Goal: Transaction & Acquisition: Obtain resource

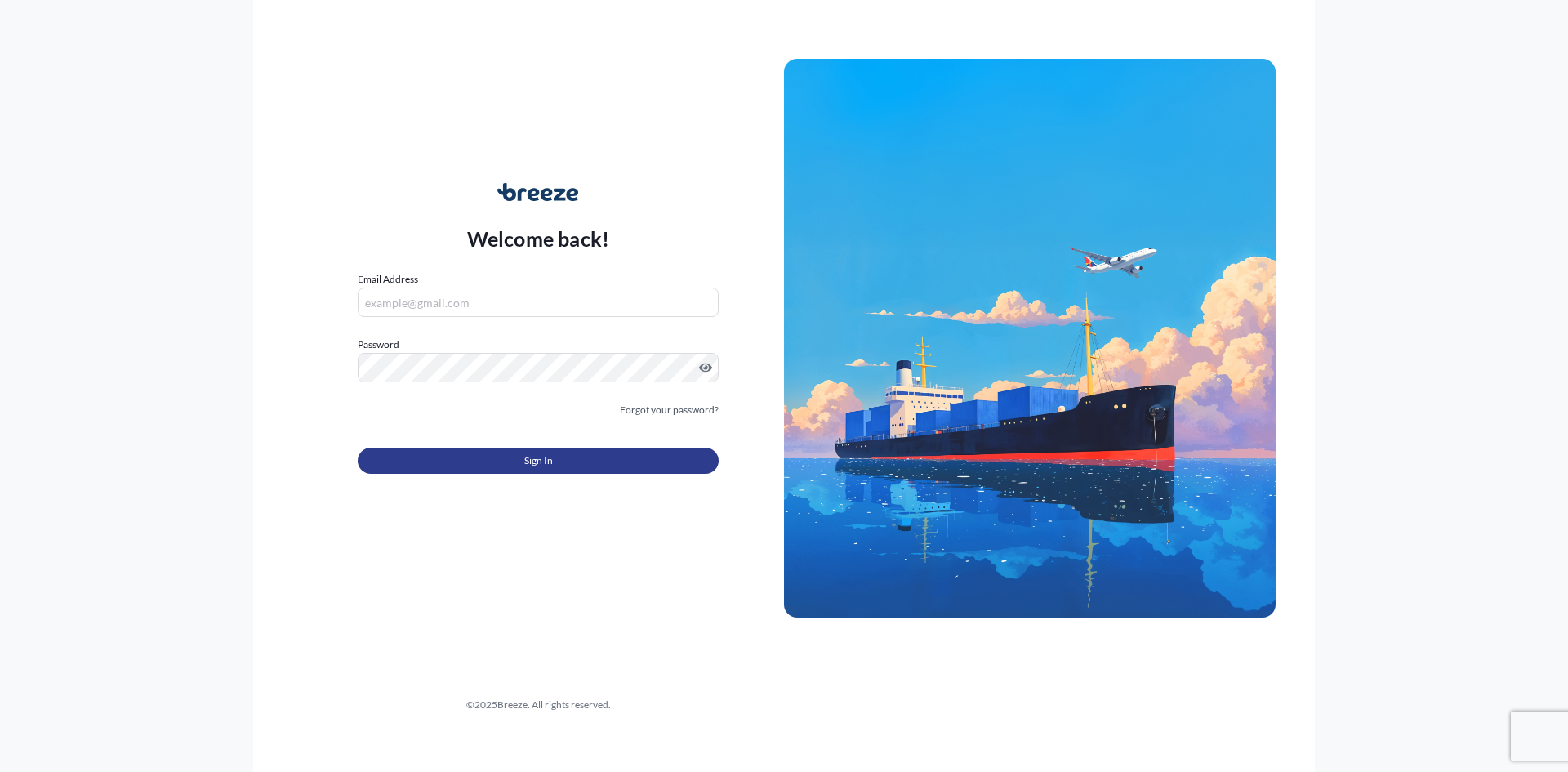
type input "[PERSON_NAME][EMAIL_ADDRESS][DOMAIN_NAME]"
click at [521, 456] on button "Sign In" at bounding box center [539, 461] width 361 height 26
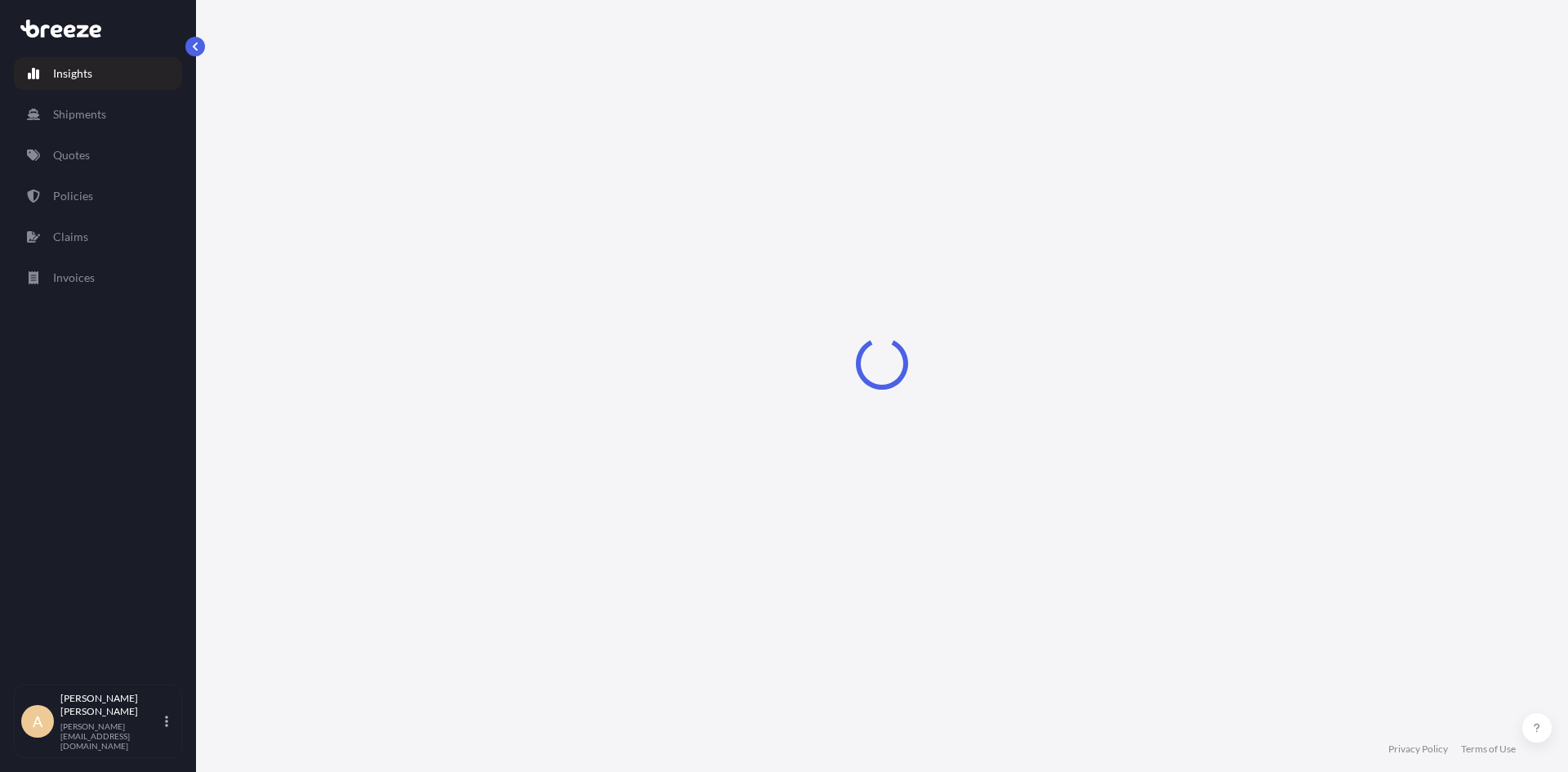
select select "2025"
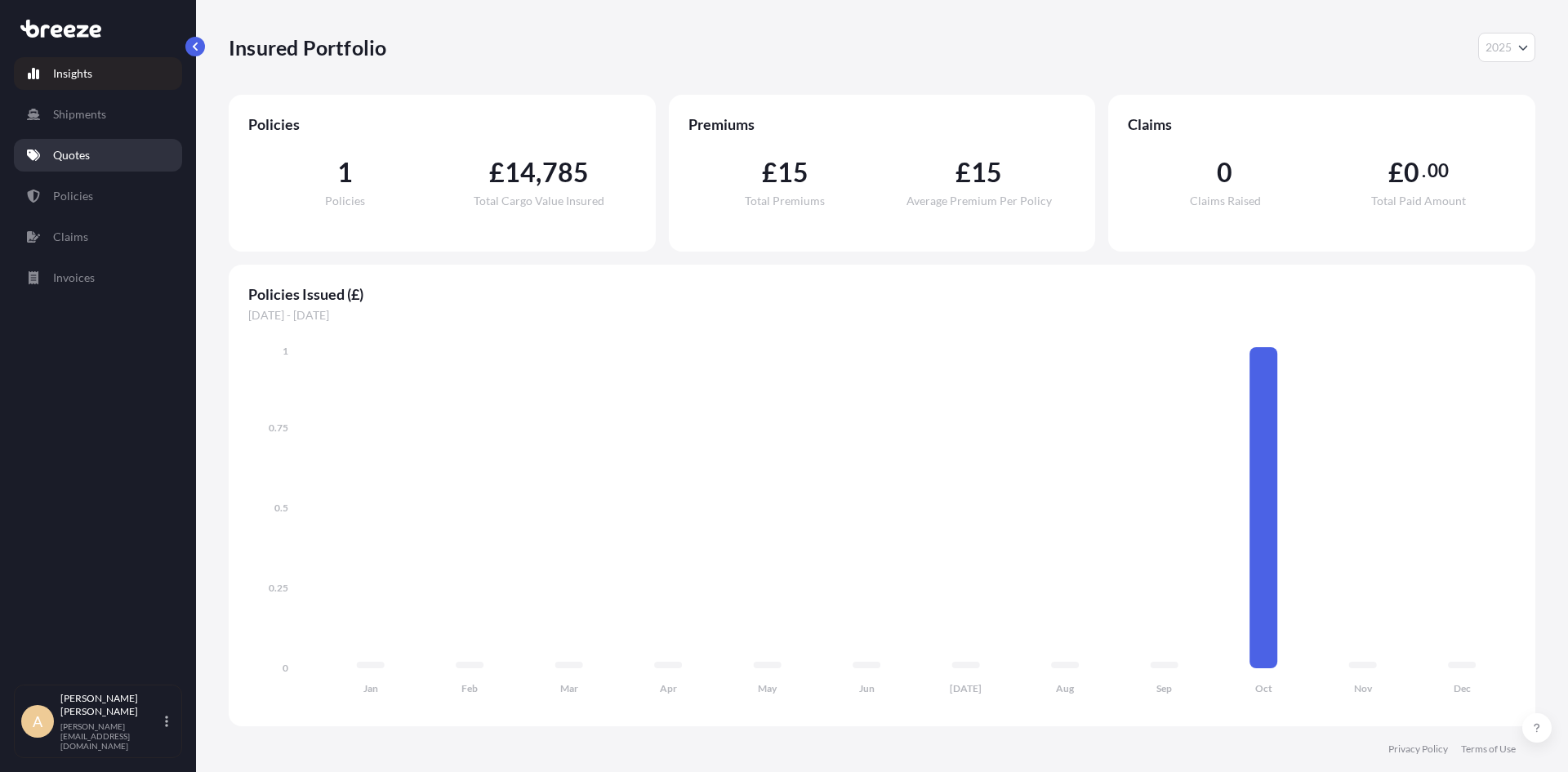
click at [53, 148] on p "Quotes" at bounding box center [71, 155] width 37 height 16
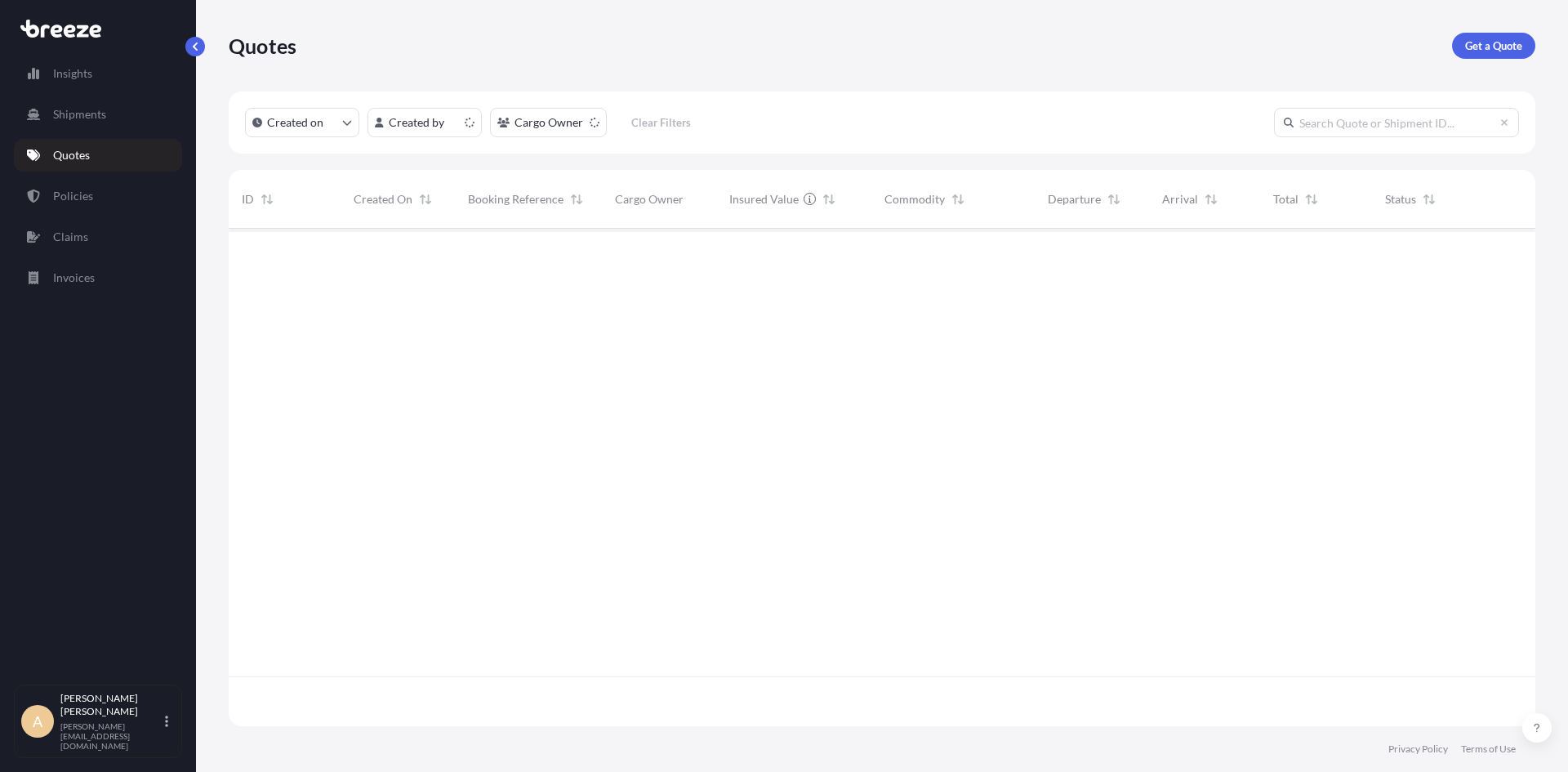
scroll to position [494, 1294]
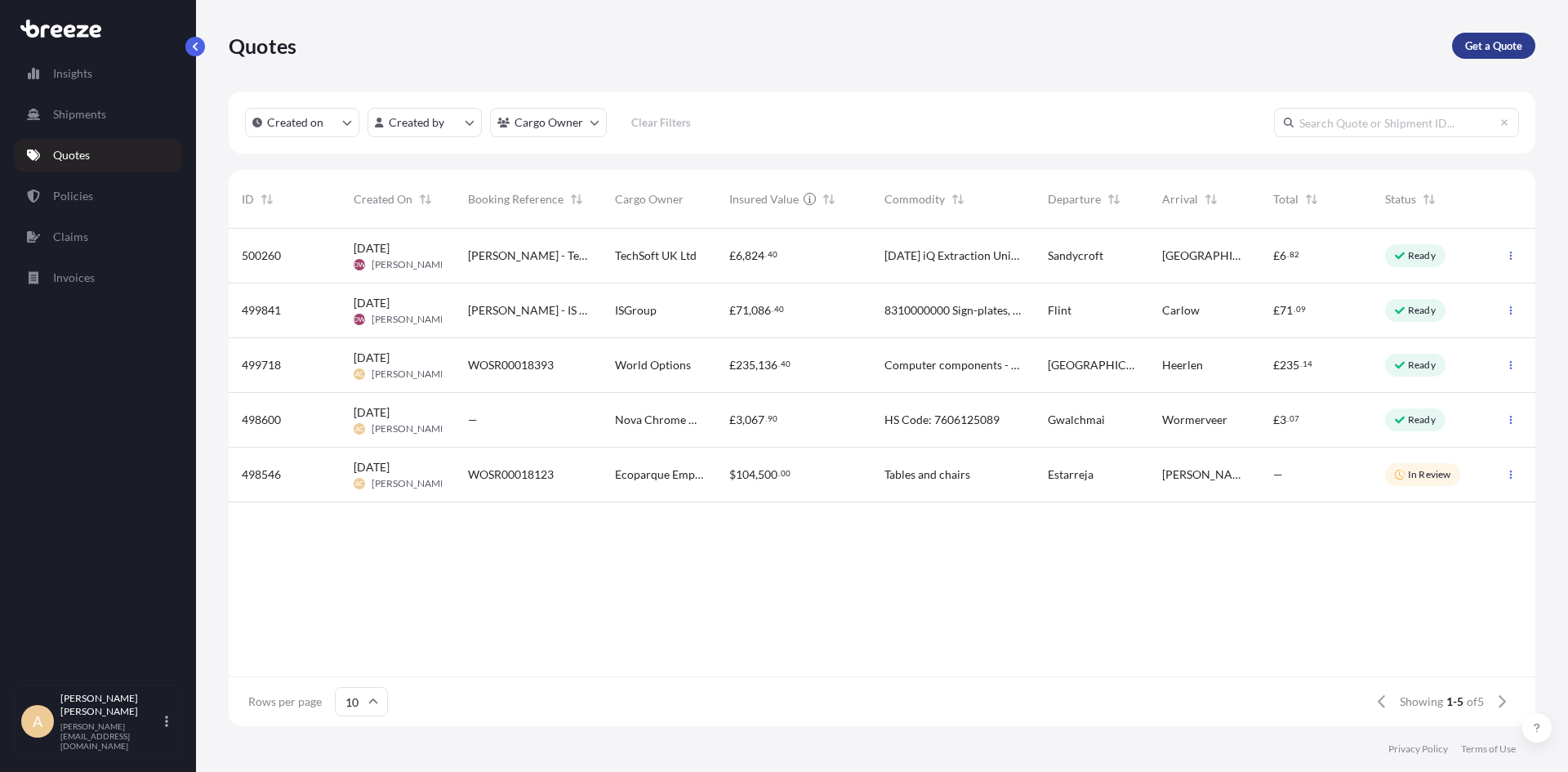
click at [1496, 42] on p "Get a Quote" at bounding box center [1494, 45] width 57 height 16
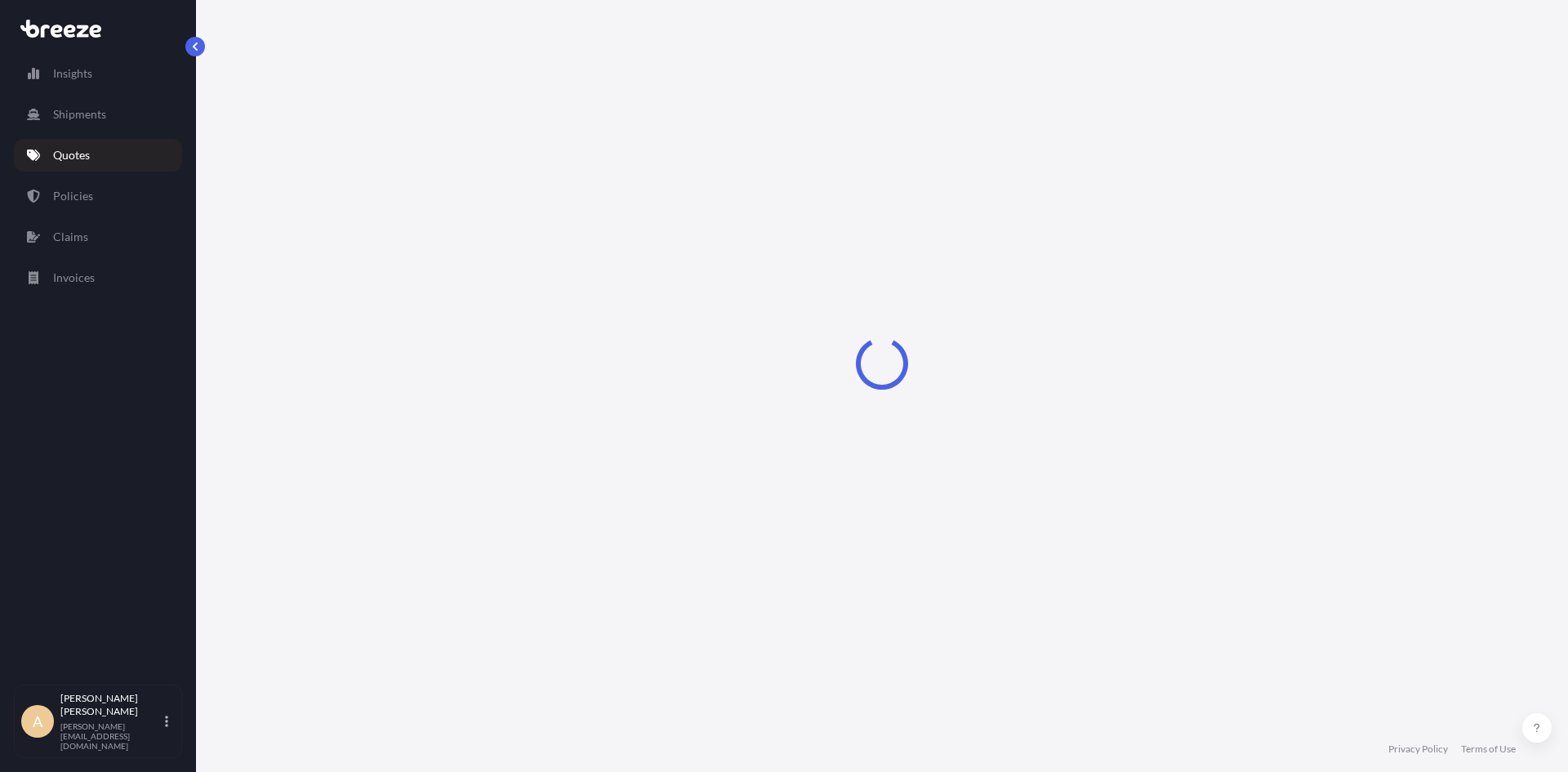
select select "Sea"
select select "1"
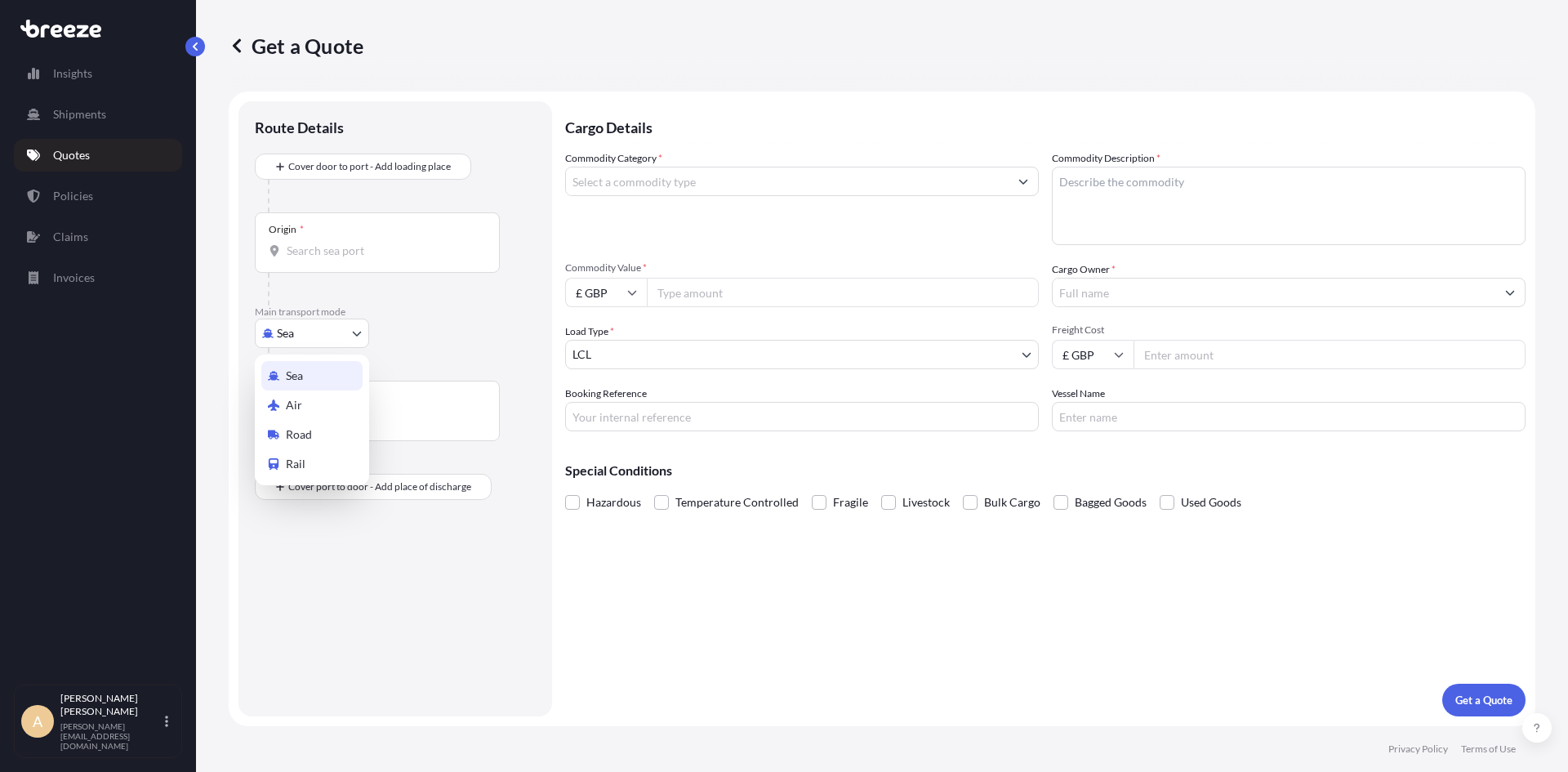
click at [306, 329] on body "Insights Shipments Quotes Policies Claims Invoices A [PERSON_NAME] [PERSON_NAME…" at bounding box center [784, 386] width 1568 height 772
click at [295, 426] on span "Road" at bounding box center [299, 434] width 26 height 16
select select "Road"
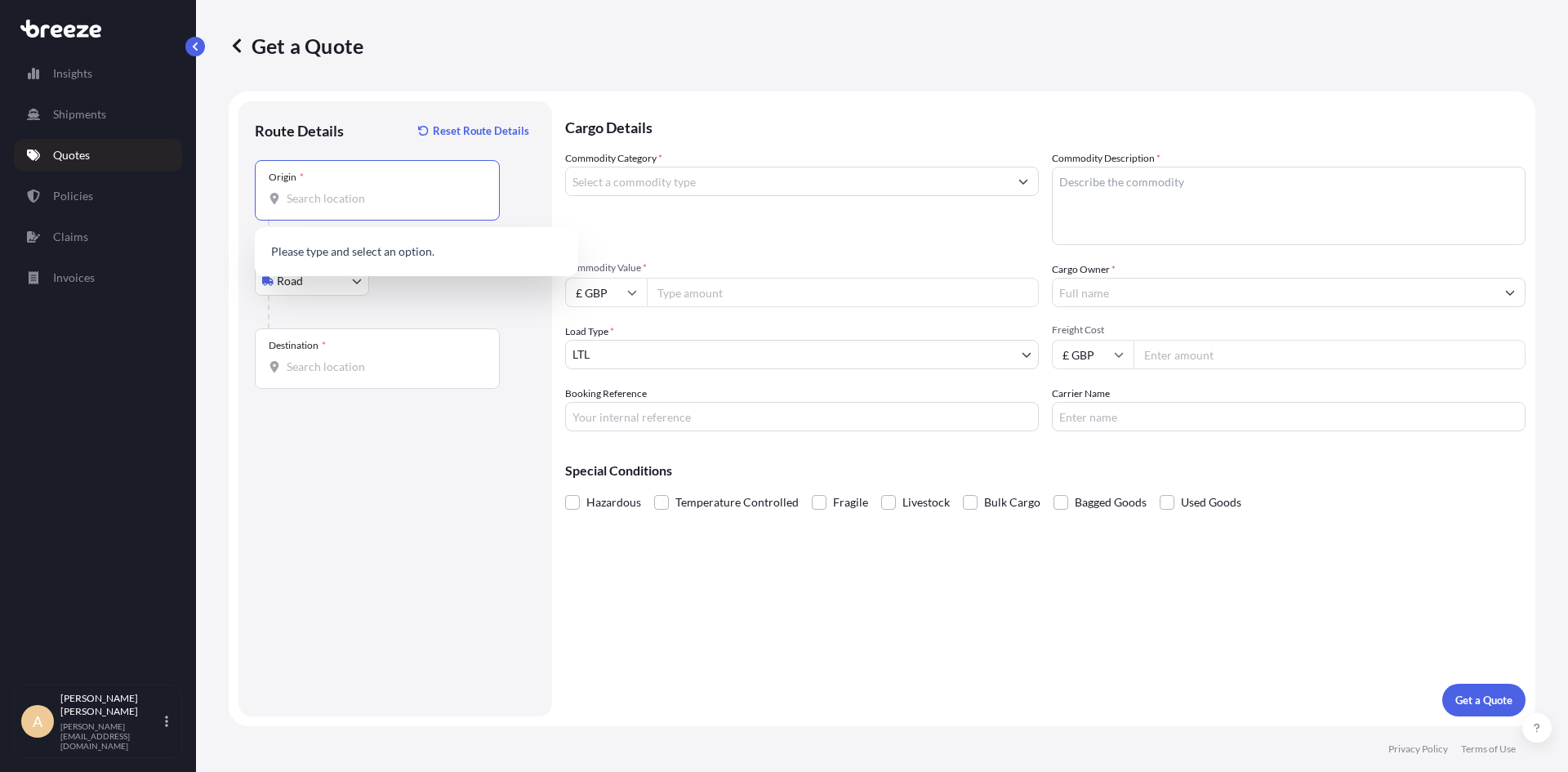
click at [349, 206] on input "Origin *" at bounding box center [383, 198] width 193 height 16
click at [371, 252] on span "[STREET_ADDRESS]" at bounding box center [437, 257] width 255 height 33
type input "[STREET_ADDRESS]"
click at [329, 371] on input "Destination *" at bounding box center [383, 367] width 193 height 16
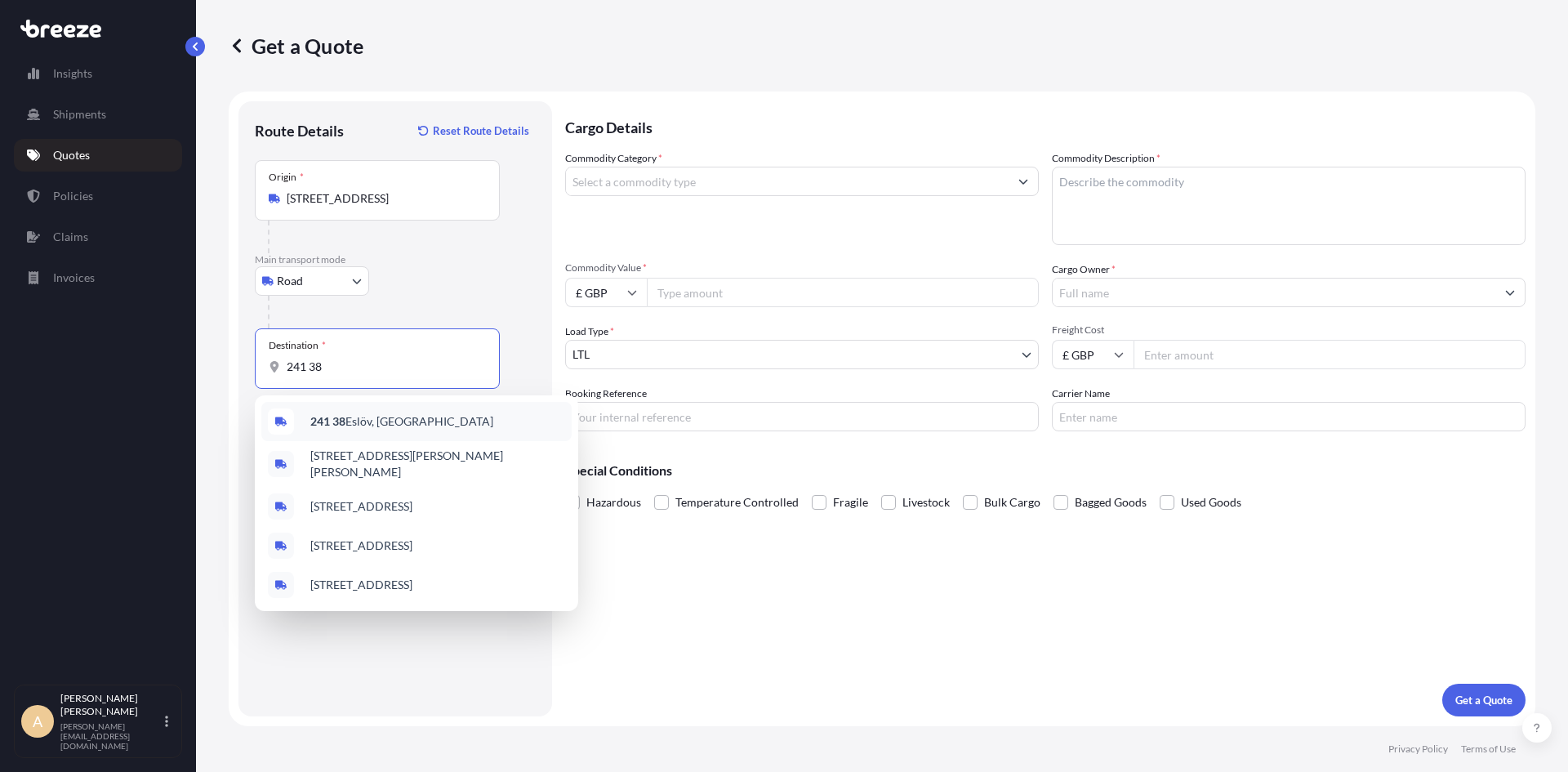
click at [369, 424] on span "241 38 Eslöv, [GEOGRAPHIC_DATA]" at bounding box center [402, 421] width 183 height 16
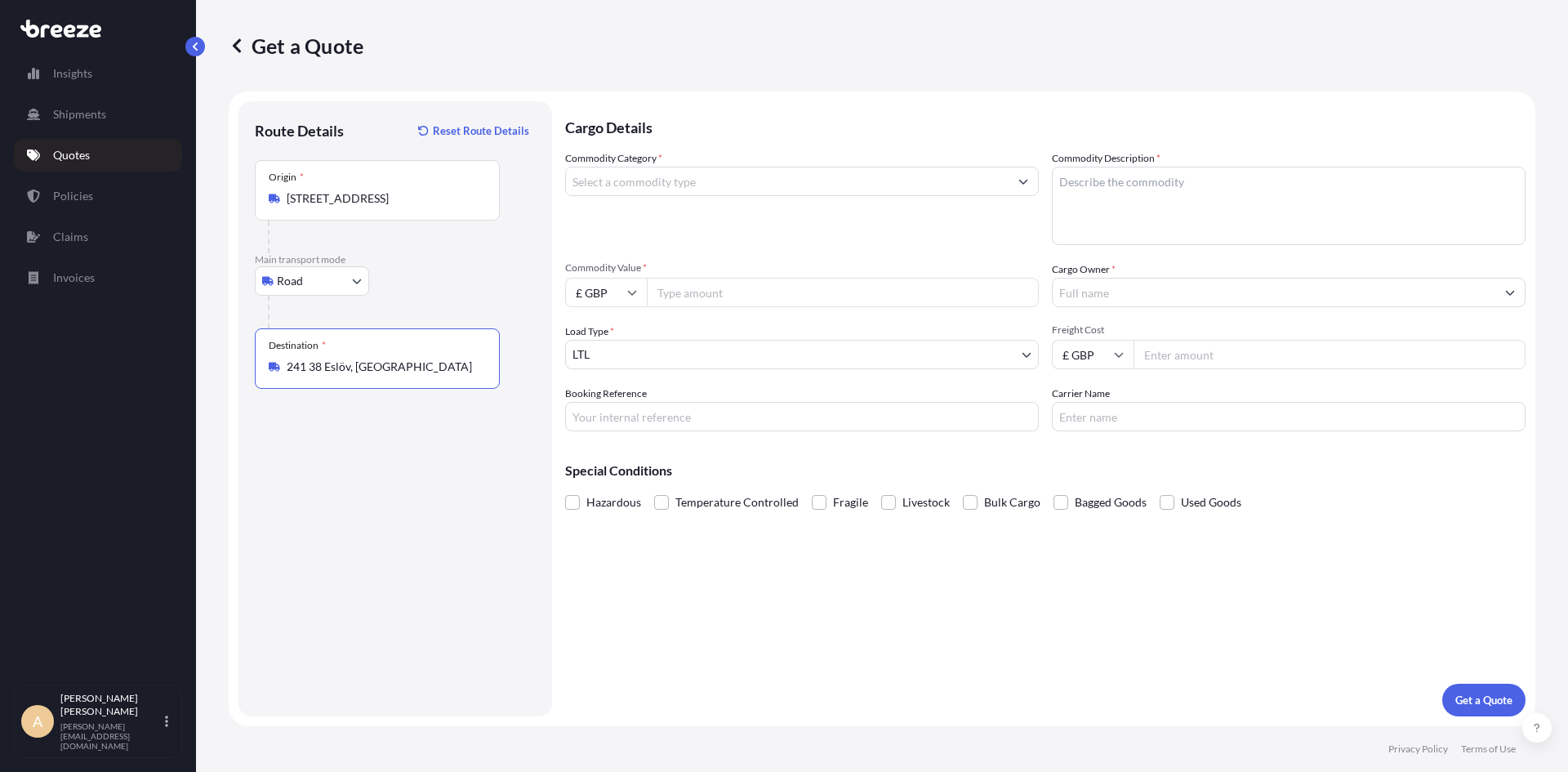
type input "241 38 Eslöv, [GEOGRAPHIC_DATA]"
click at [618, 188] on input "Commodity Category *" at bounding box center [787, 182] width 443 height 29
type input "S"
type input "="
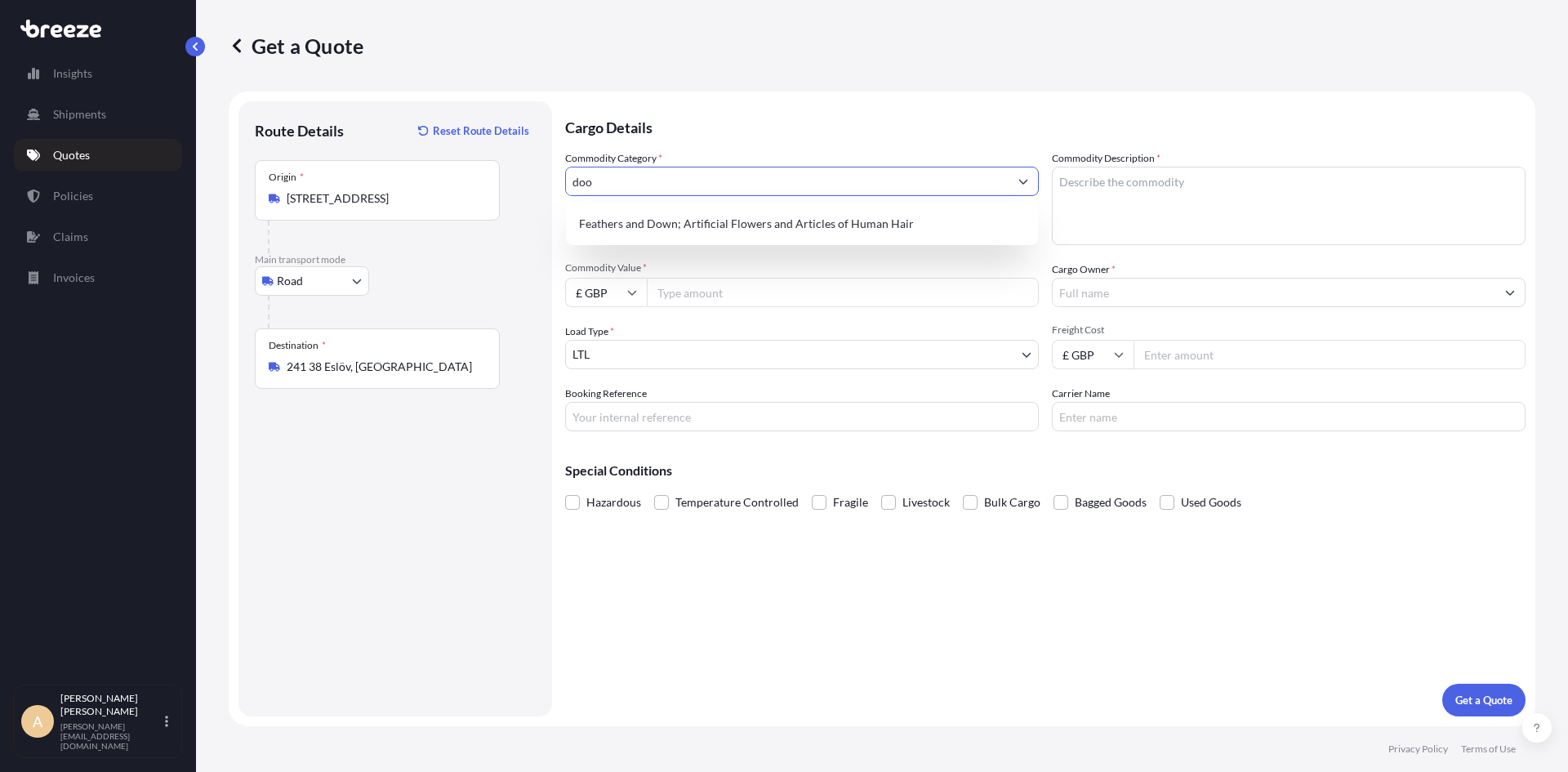
type input "door"
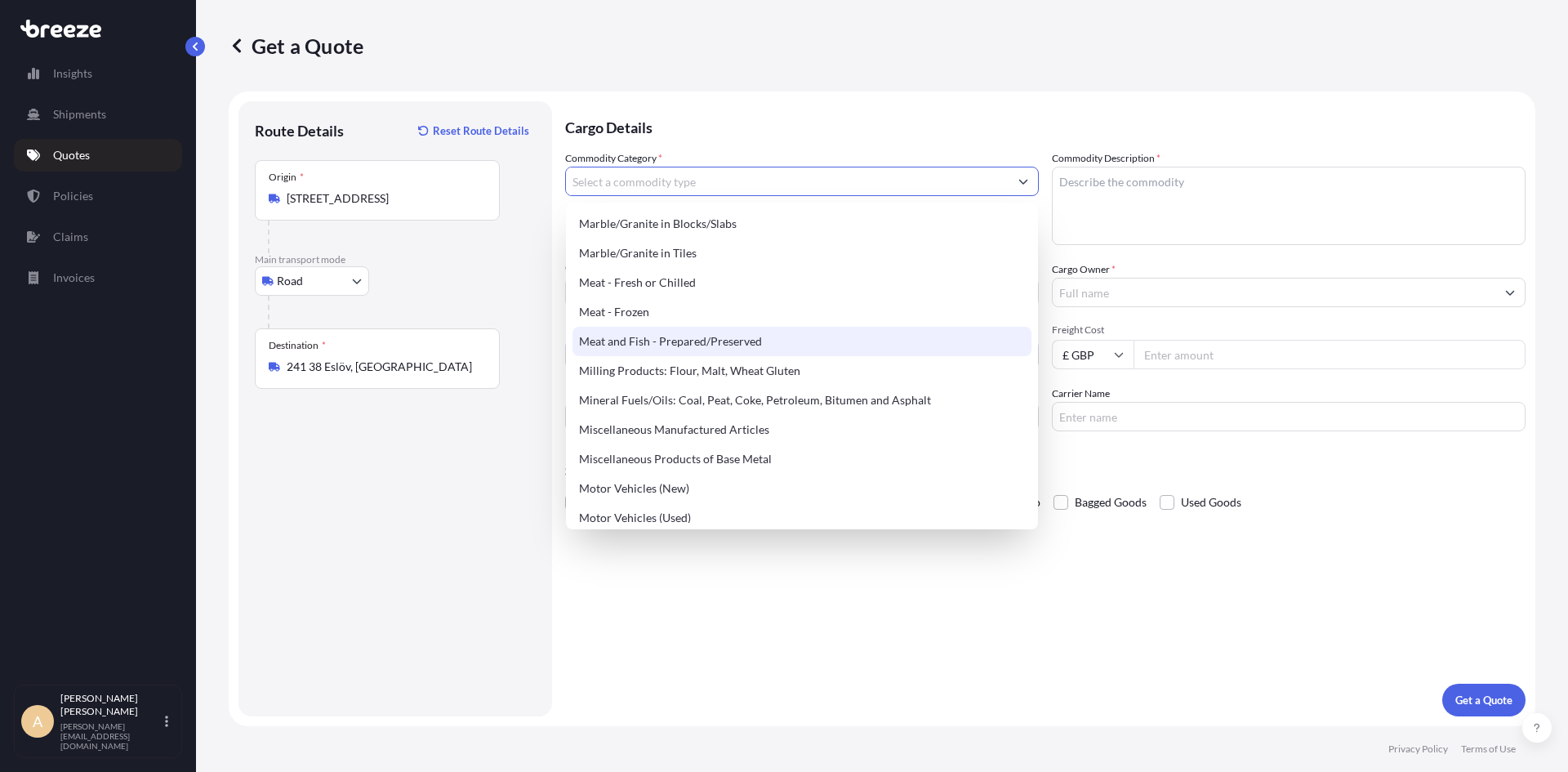
scroll to position [2169, 0]
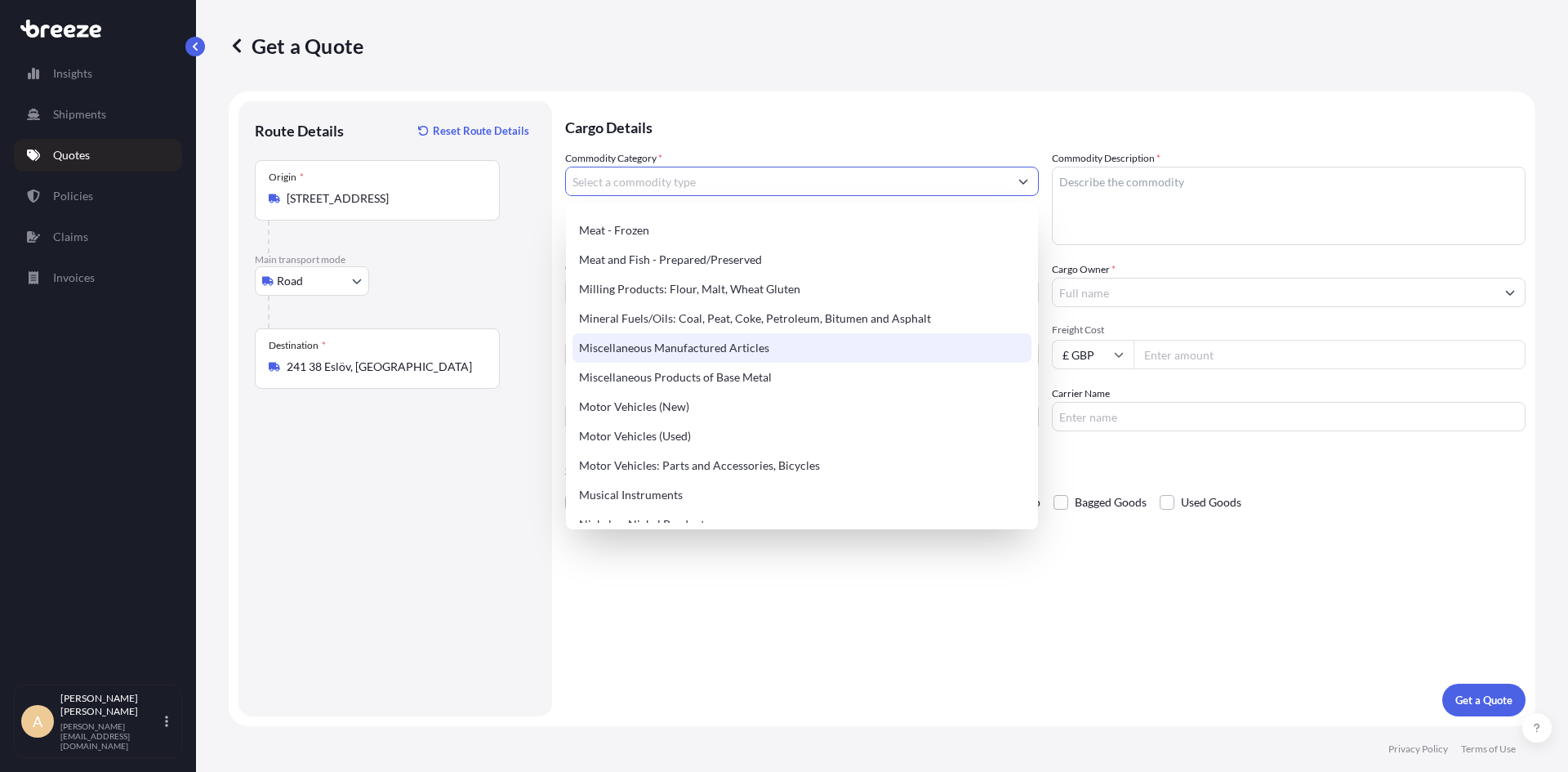
click at [651, 349] on div "Miscellaneous Manufactured Articles" at bounding box center [801, 348] width 459 height 29
type input "Miscellaneous Manufactured Articles"
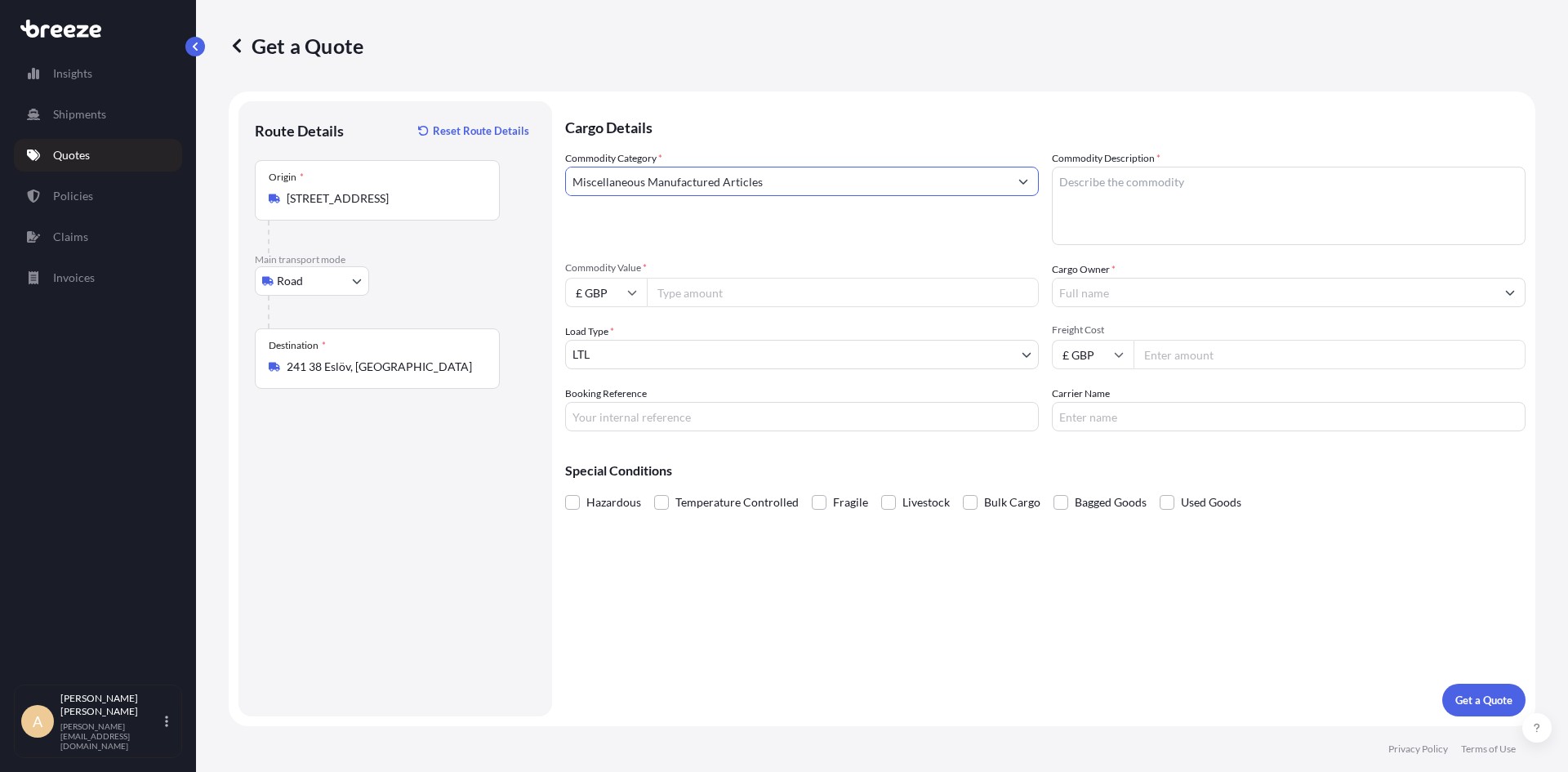
click at [678, 293] on input "Commodity Value *" at bounding box center [842, 292] width 392 height 29
type input "1760"
click at [611, 297] on input "£ GBP" at bounding box center [606, 292] width 81 height 29
click at [601, 328] on div "€ EUR" at bounding box center [605, 337] width 68 height 31
type input "€ EUR"
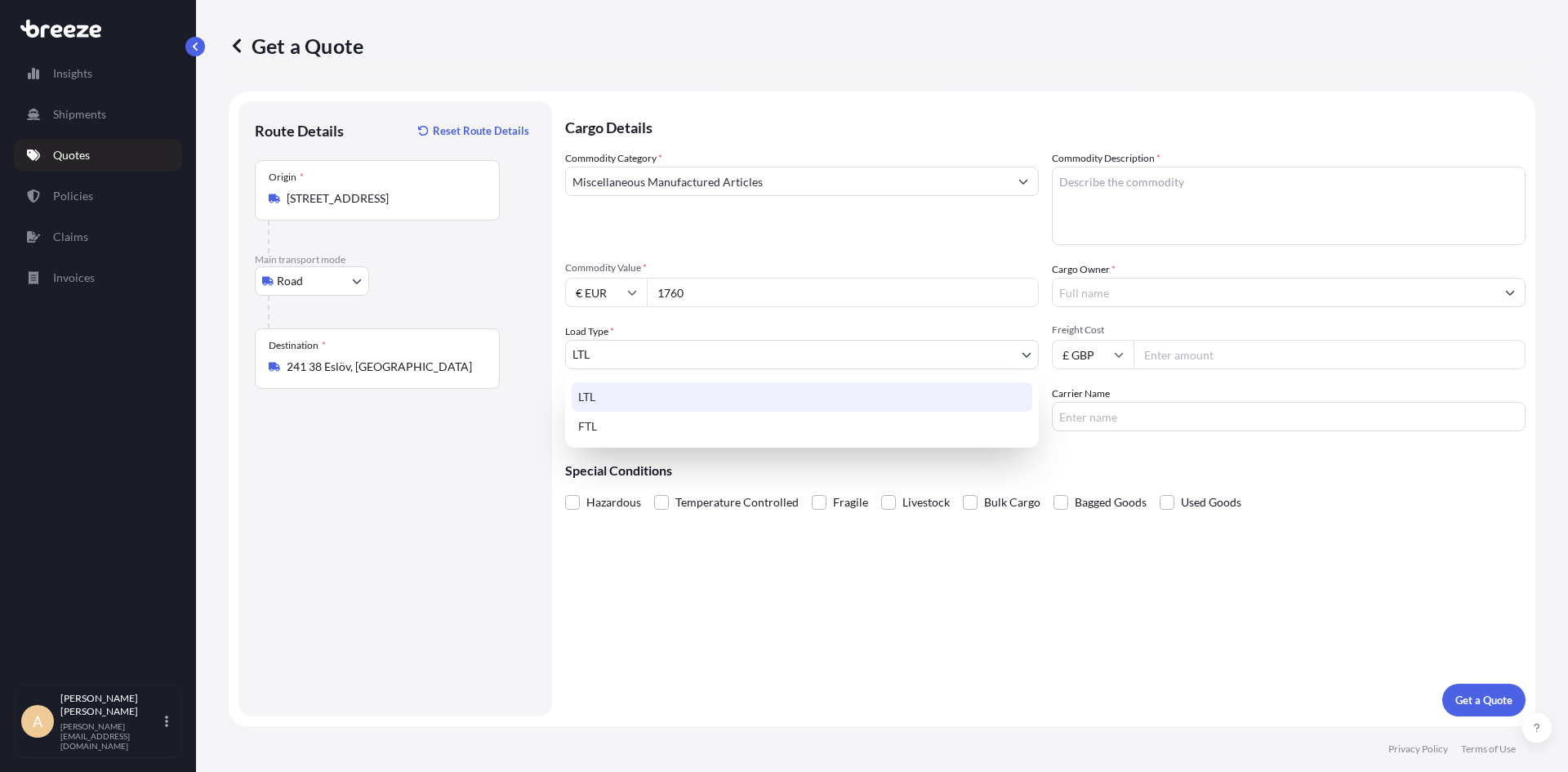
click at [661, 357] on body "Insights Shipments Quotes Policies Claims Invoices A [PERSON_NAME] [PERSON_NAME…" at bounding box center [784, 386] width 1568 height 772
click at [583, 392] on div "LTL" at bounding box center [801, 397] width 461 height 29
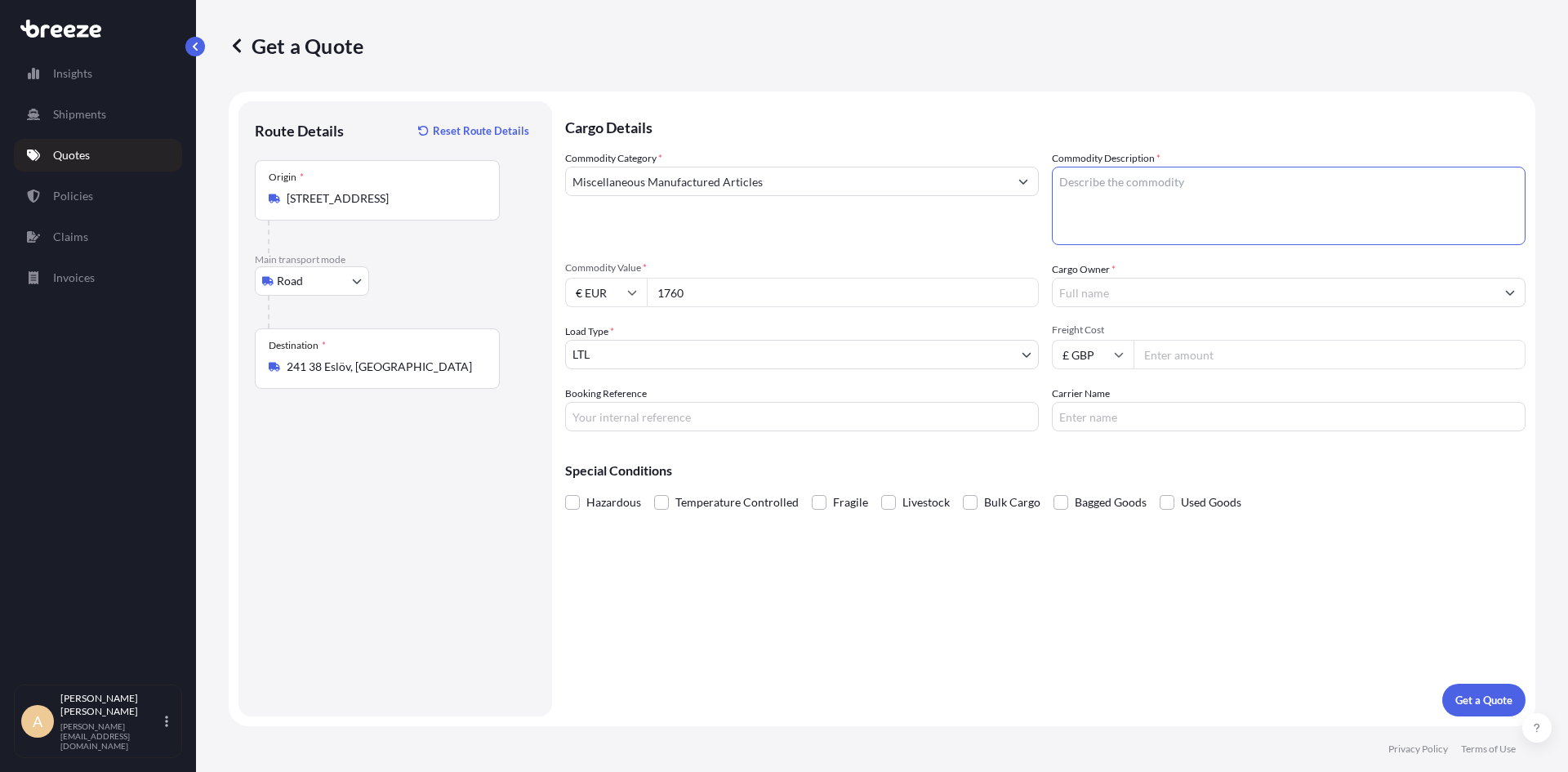
click at [1106, 201] on textarea "Commodity Description *" at bounding box center [1289, 206] width 474 height 79
click at [1060, 207] on textarea "Commodity Description *" at bounding box center [1289, 206] width 474 height 79
type textarea "Materials for sliding door systems"
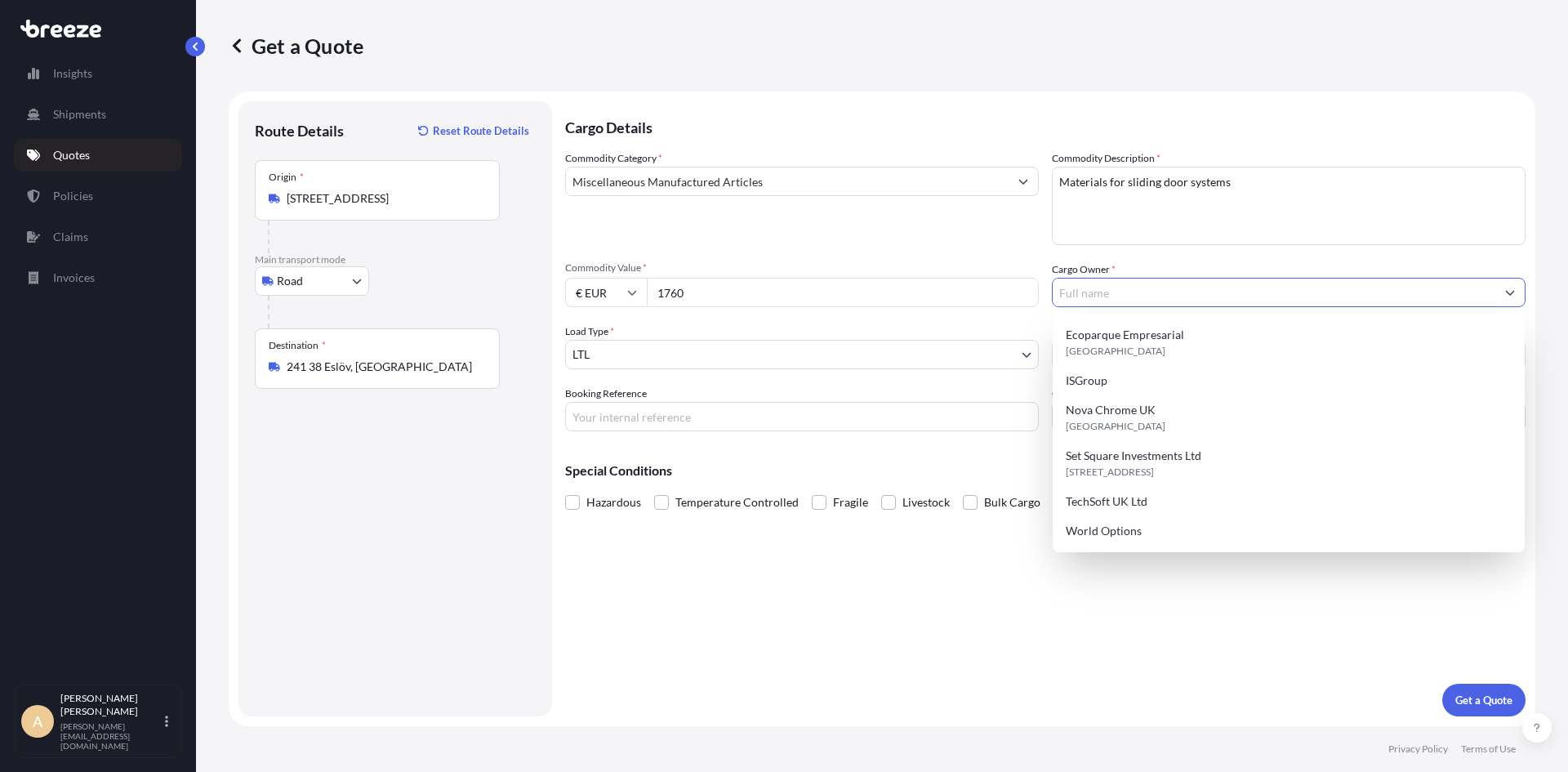
click at [1093, 293] on input "Cargo Owner *" at bounding box center [1274, 292] width 443 height 29
type input "F"
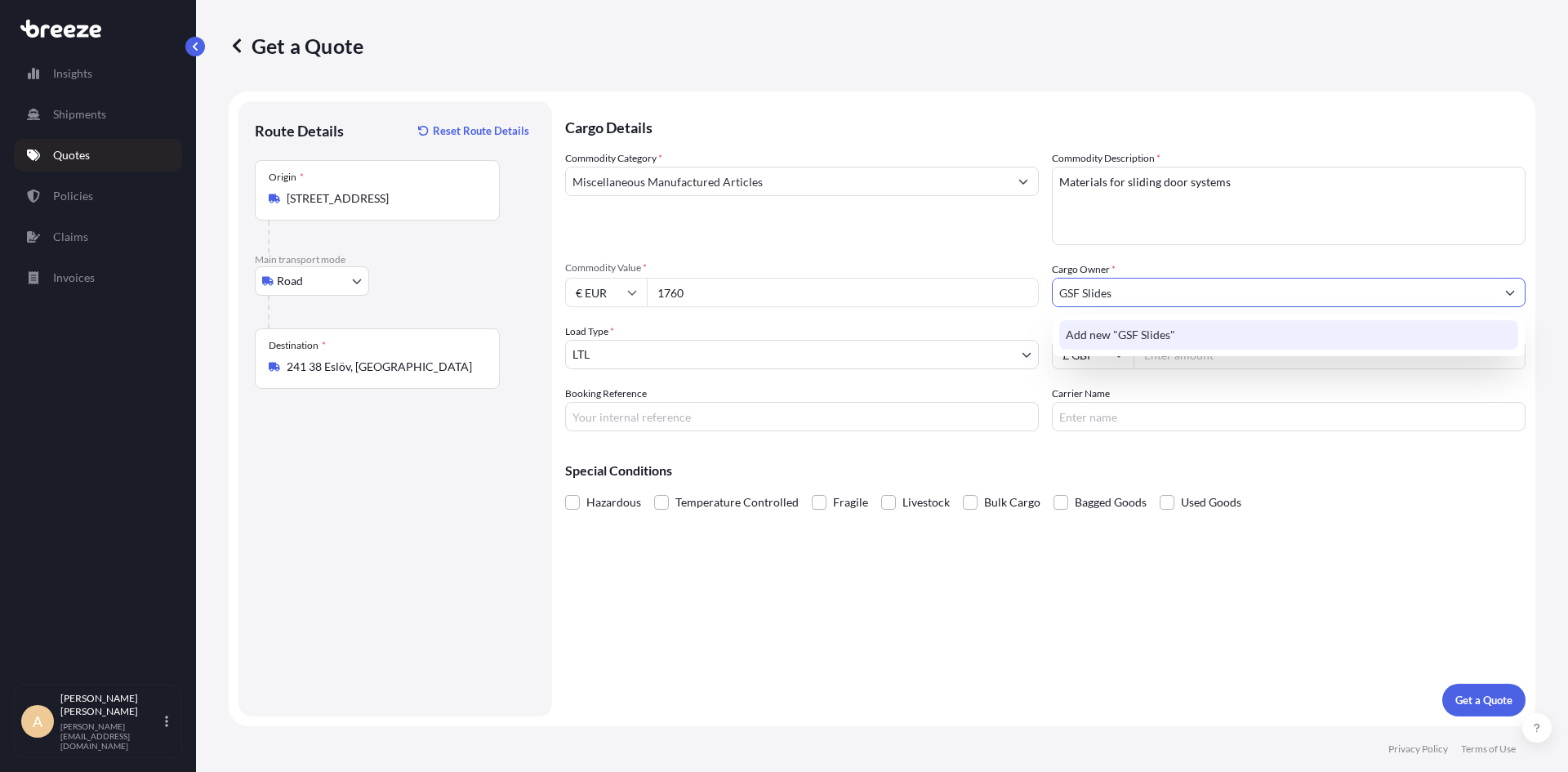
click at [1129, 332] on span "Add new "GSF Slides"" at bounding box center [1120, 335] width 110 height 16
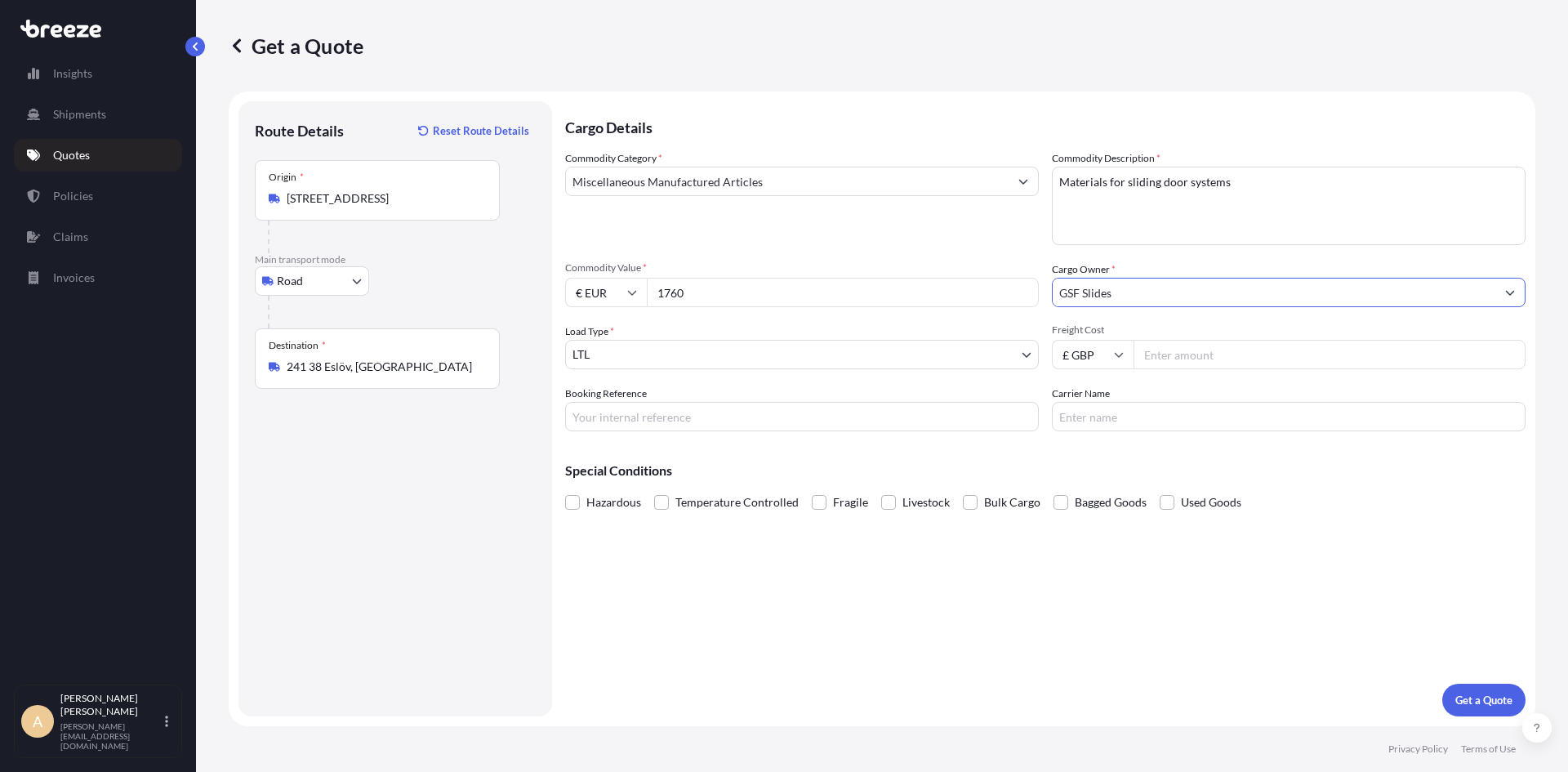
type input "GSF Slides"
click at [1146, 350] on input "Freight Cost" at bounding box center [1329, 354] width 392 height 29
type input "1760"
click at [1104, 351] on input "£ GBP" at bounding box center [1093, 354] width 81 height 29
click at [1095, 390] on div "€ EUR" at bounding box center [1092, 399] width 68 height 31
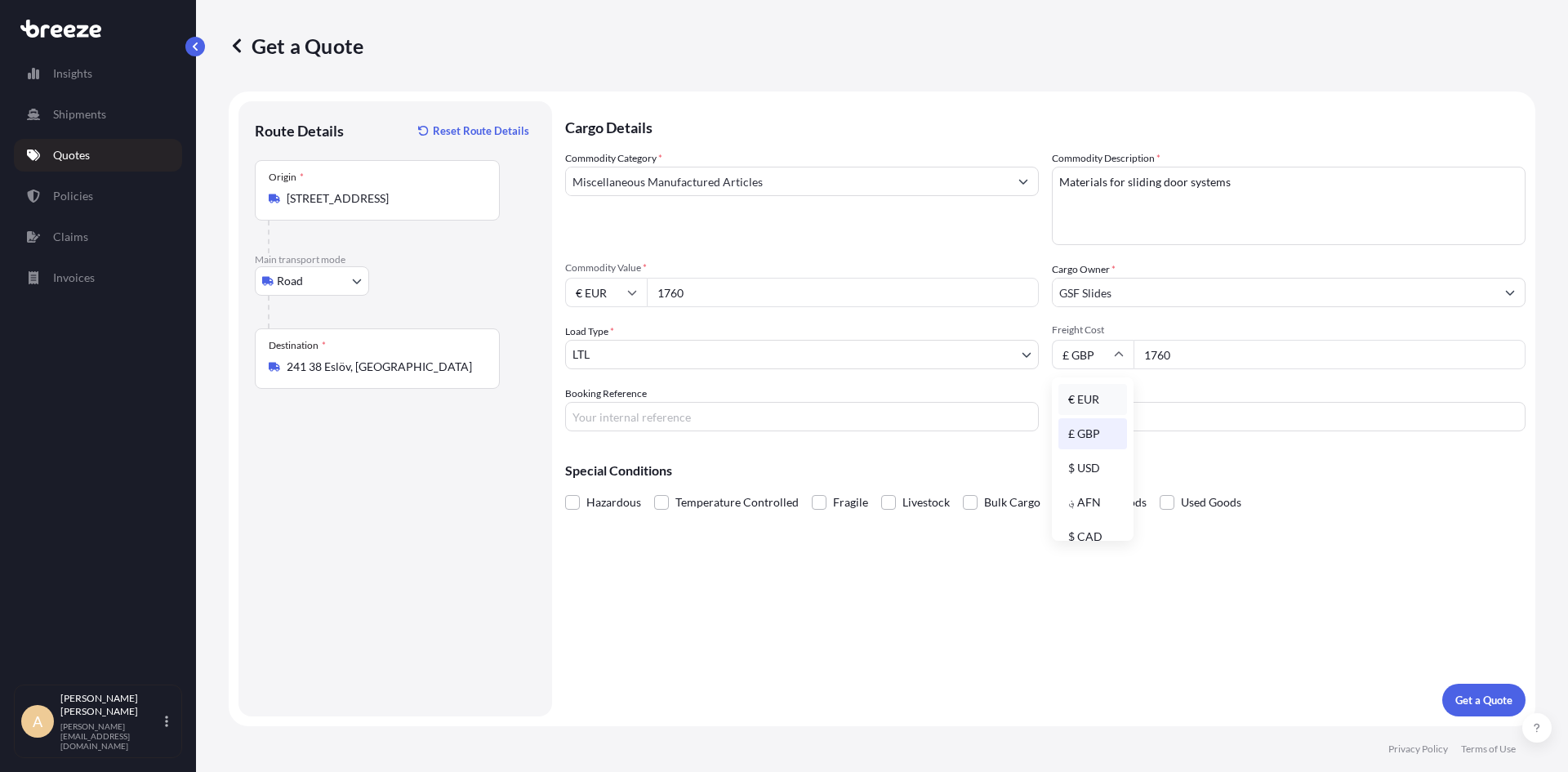
type input "€ EUR"
click at [1101, 424] on input "Carrier Name" at bounding box center [1289, 417] width 474 height 29
type input "DSV"
click at [930, 186] on input "Miscellaneous Manufactured Articles" at bounding box center [787, 182] width 443 height 29
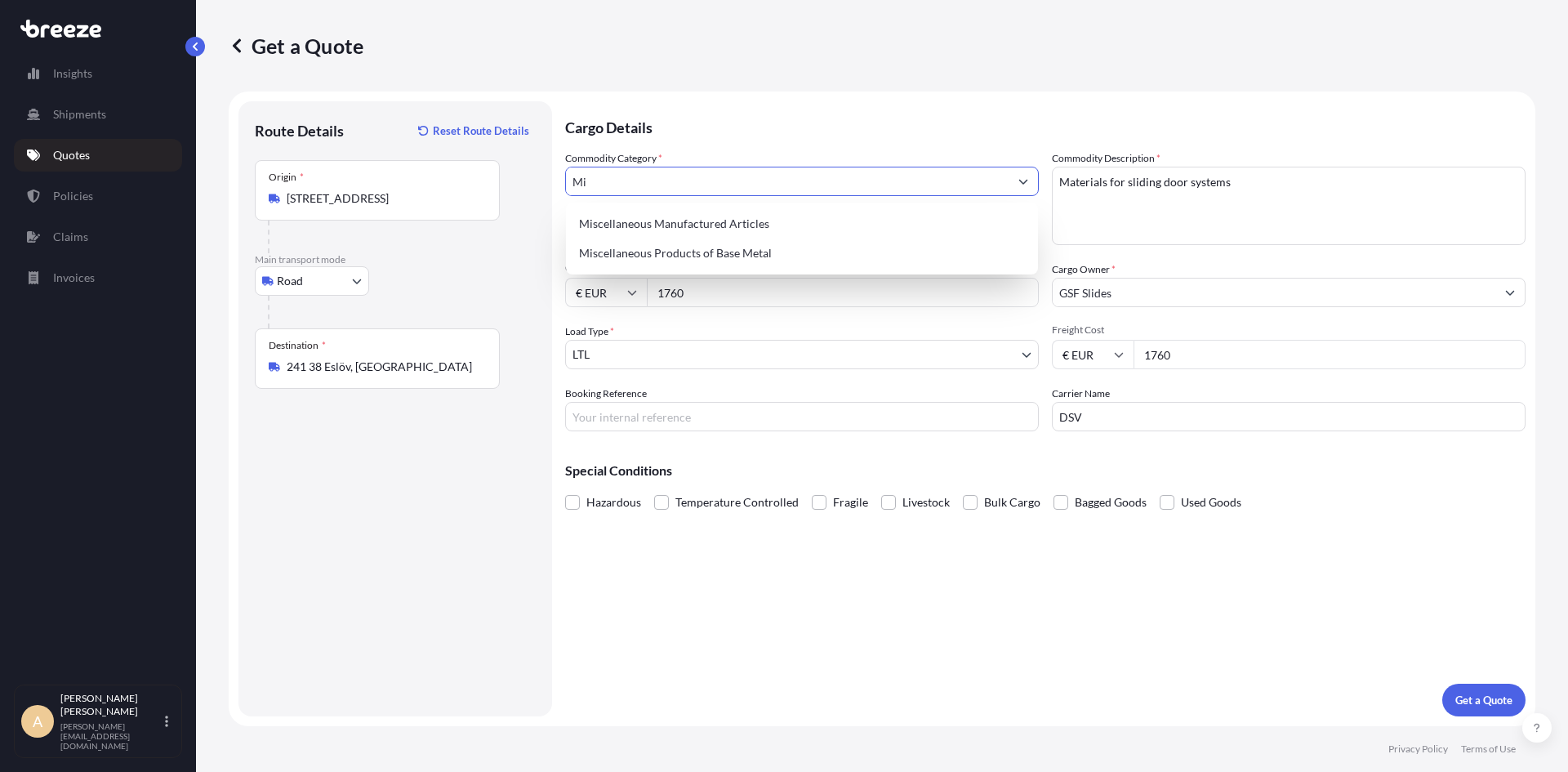
type input "M"
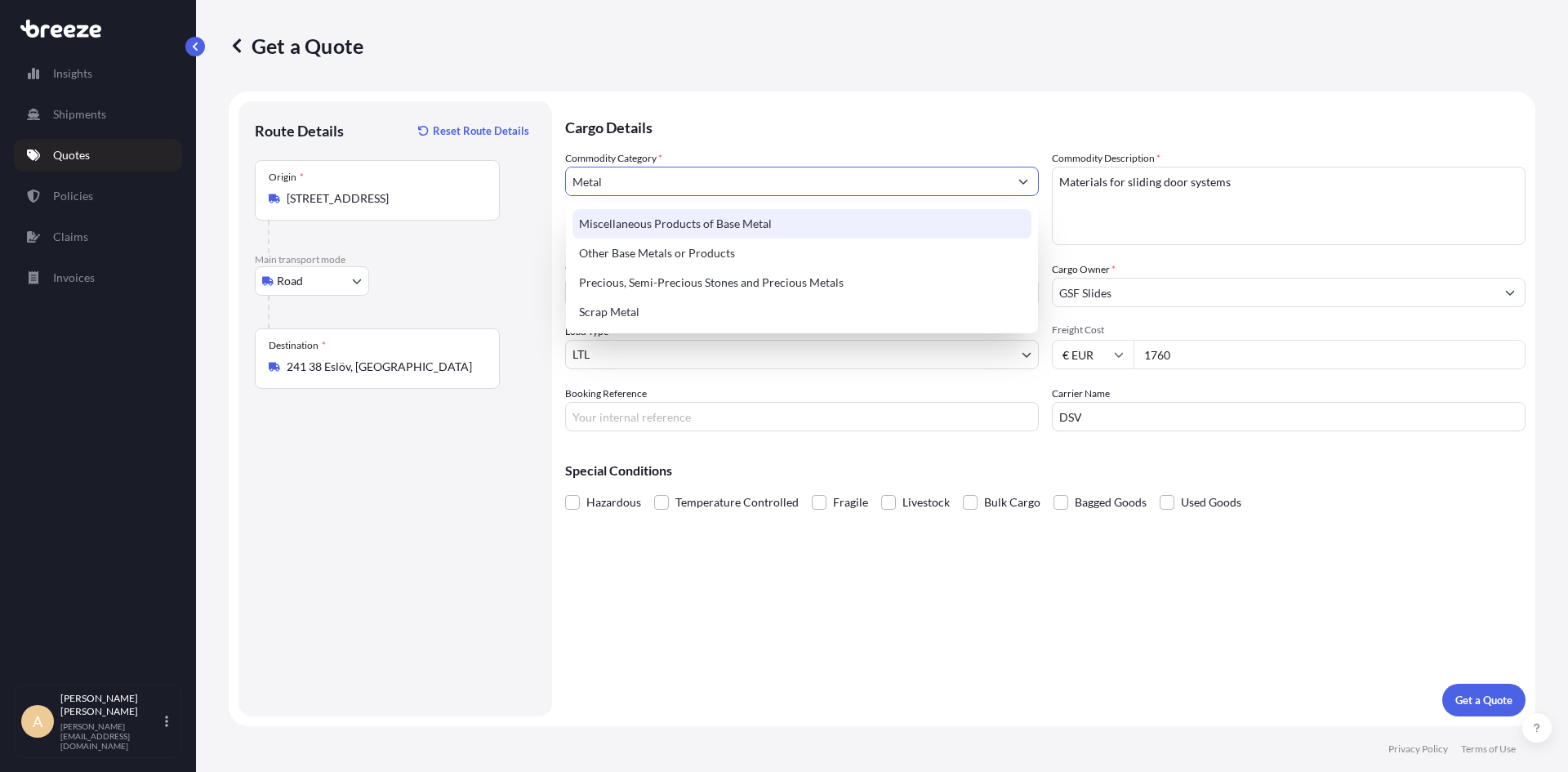
click at [698, 218] on div "Miscellaneous Products of Base Metal" at bounding box center [801, 224] width 459 height 29
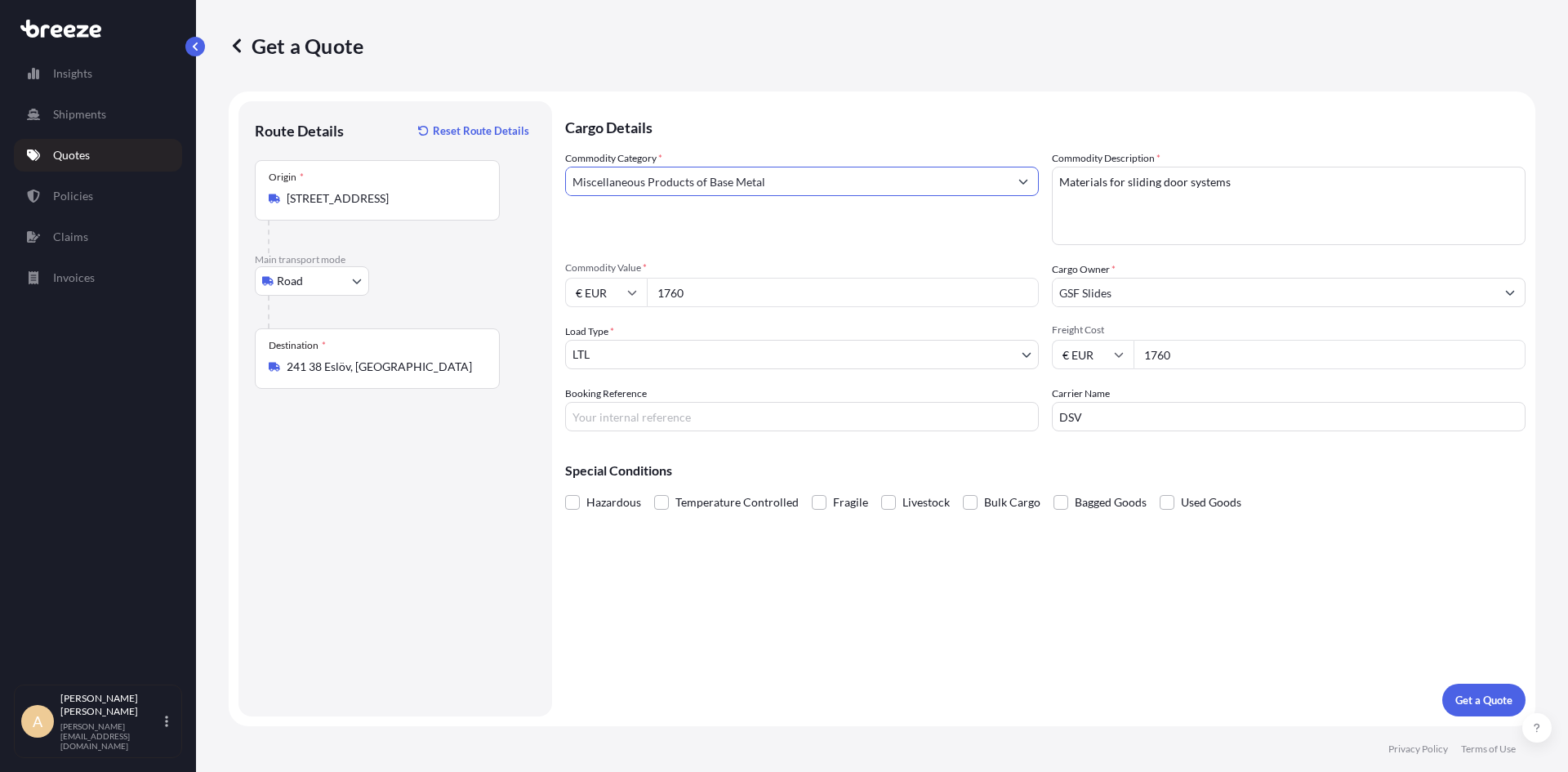
type input "Miscellaneous Products of Base Metal"
click at [1238, 174] on textarea "Materials for sliding door systems" at bounding box center [1289, 206] width 474 height 79
click at [1273, 175] on textarea "Materials for sliding door systems" at bounding box center [1289, 206] width 474 height 79
paste textarea "8302420090"
type textarea "Materials for sliding door systems (8302420090)"
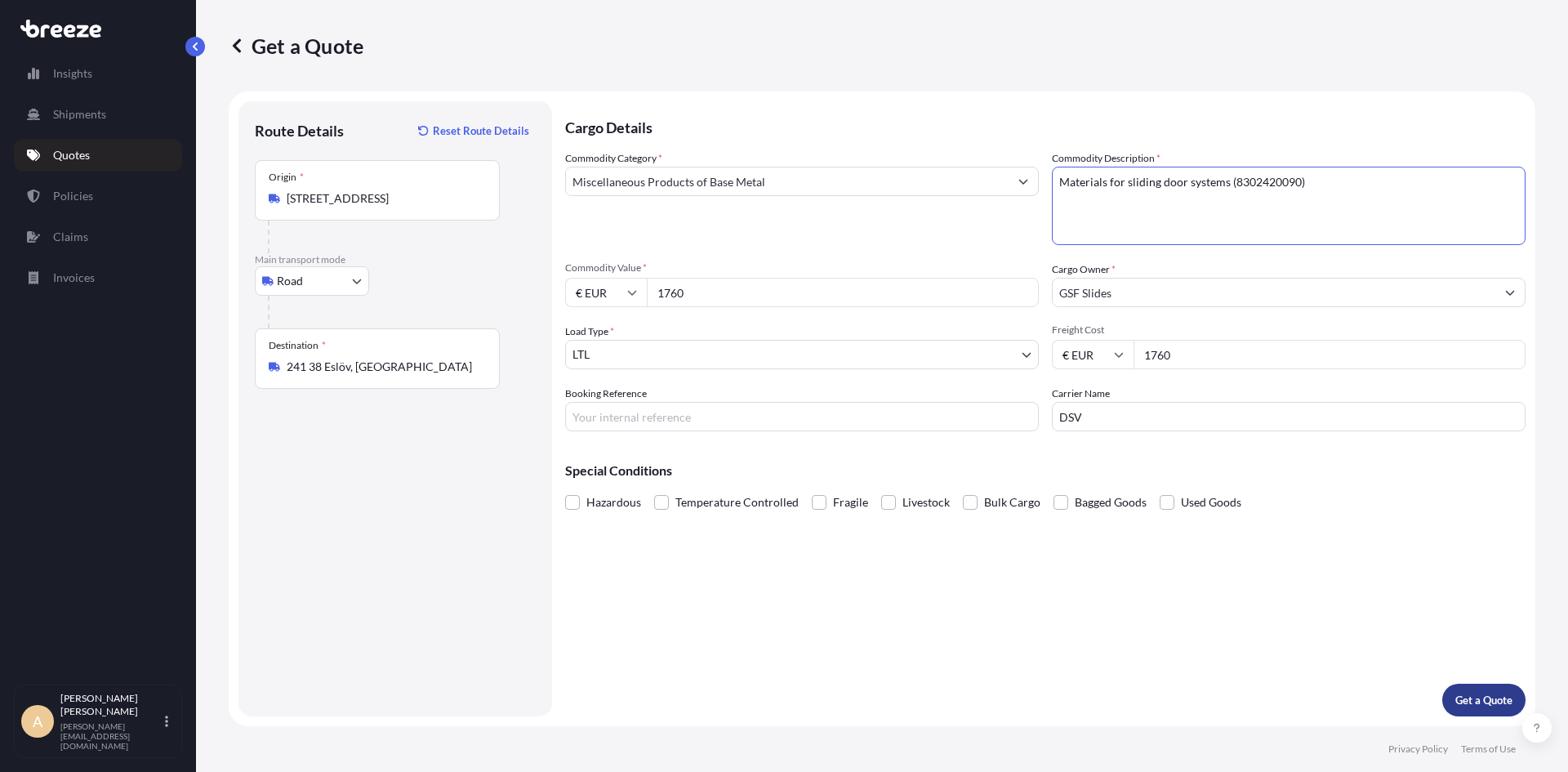
click at [1474, 701] on p "Get a Quote" at bounding box center [1483, 699] width 57 height 16
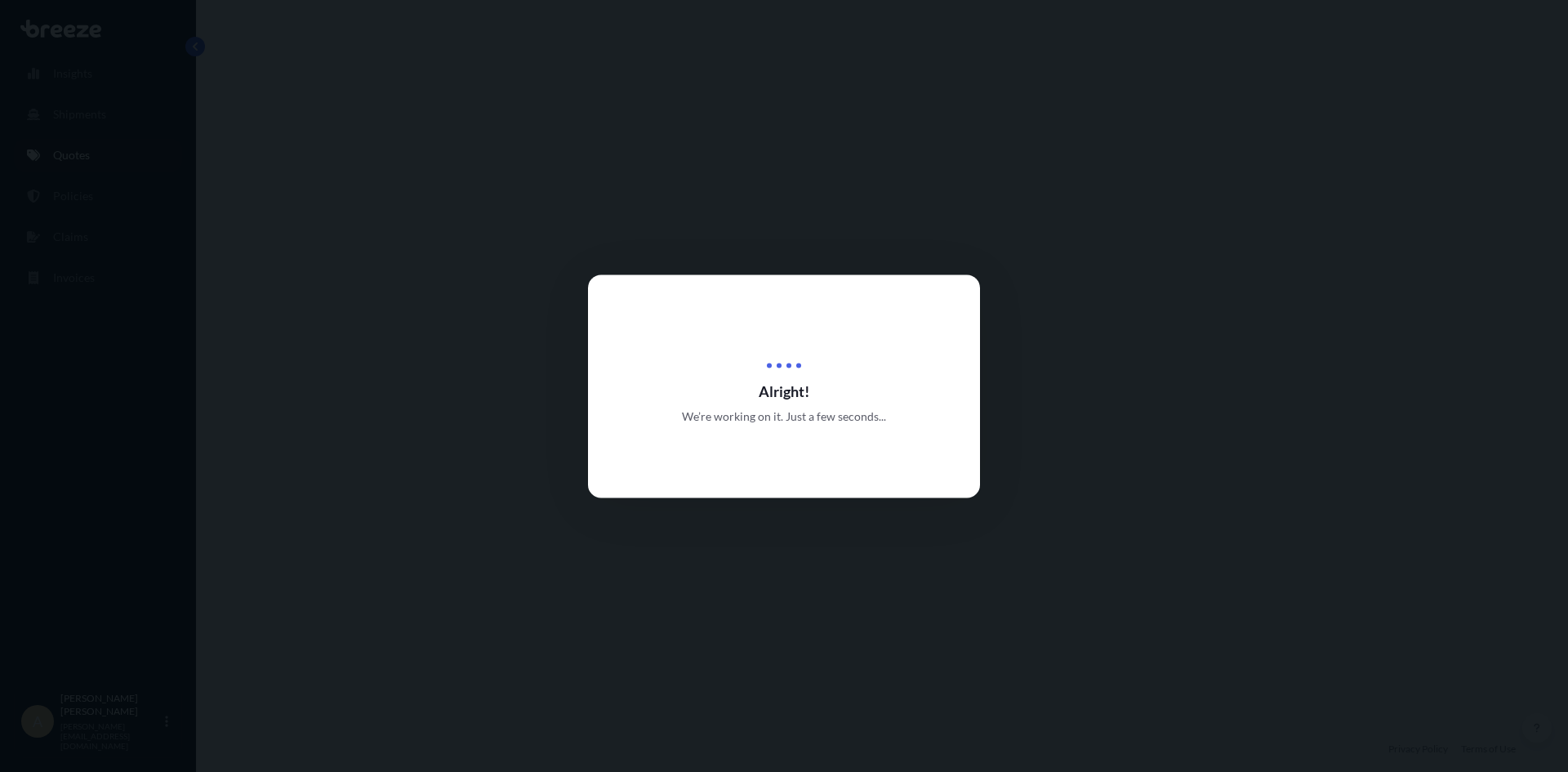
select select "Road"
select select "1"
